Goal: Information Seeking & Learning: Learn about a topic

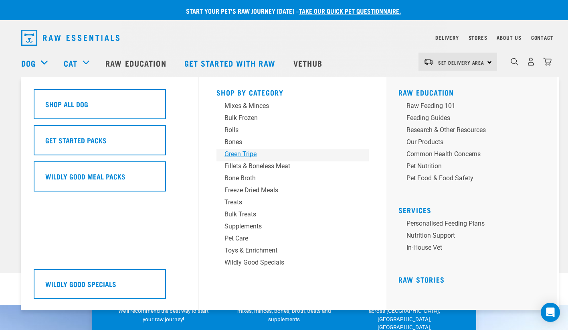
click at [241, 152] on div "Green Tripe" at bounding box center [287, 154] width 125 height 10
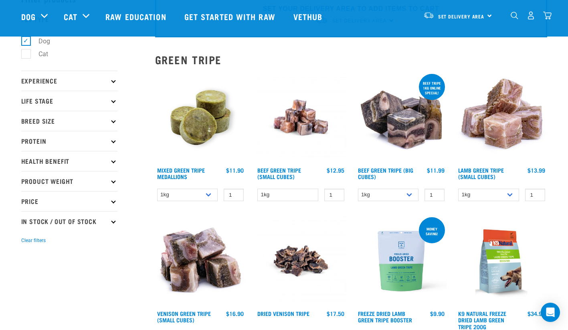
scroll to position [67, 0]
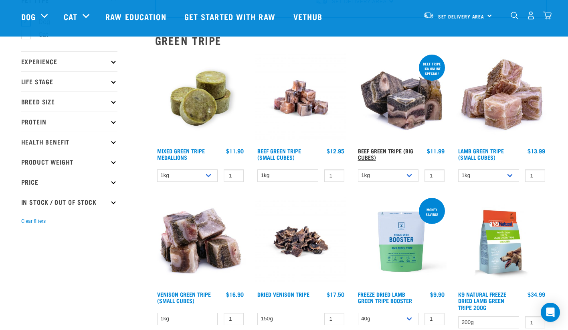
click at [381, 150] on link "Beef Green Tripe (Big Cubes)" at bounding box center [385, 153] width 55 height 9
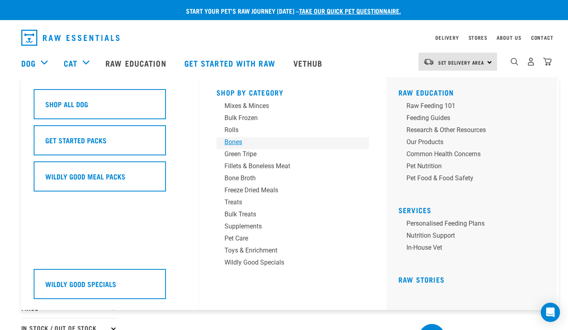
click at [242, 142] on div "Bones" at bounding box center [287, 142] width 125 height 10
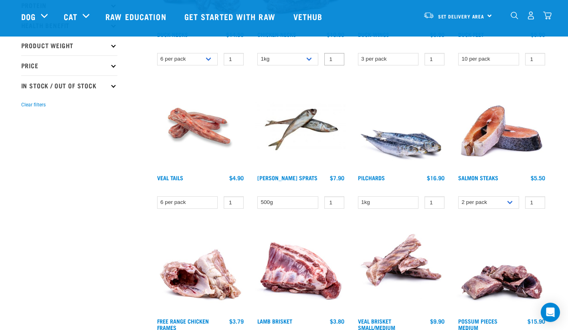
scroll to position [201, 0]
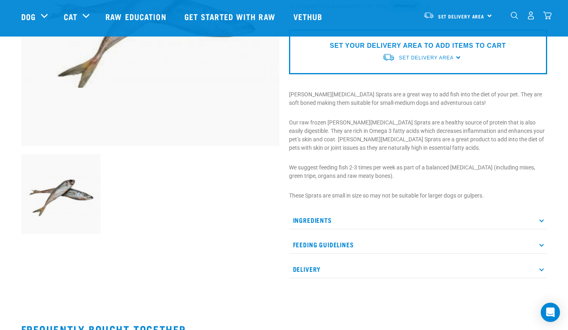
scroll to position [201, 0]
